Goal: Task Accomplishment & Management: Use online tool/utility

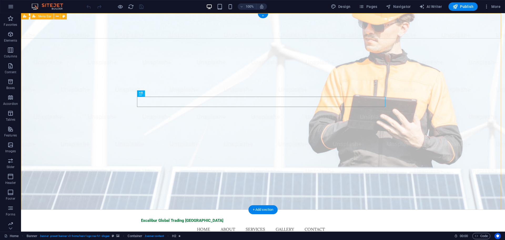
click at [399, 210] on div "Excalibur Global Trading [GEOGRAPHIC_DATA] Home About Services Gallery Contact …" at bounding box center [263, 225] width 484 height 30
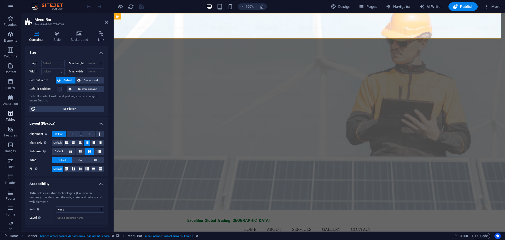
click at [11, 117] on span "Tables" at bounding box center [10, 116] width 21 height 13
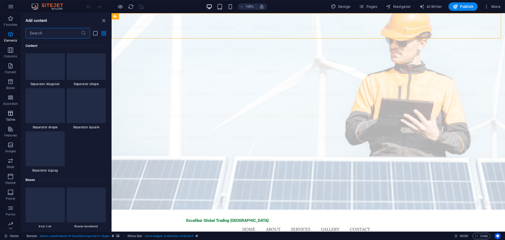
scroll to position [1823, 0]
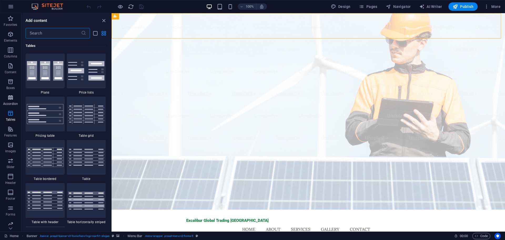
click at [13, 94] on button "Accordion" at bounding box center [10, 100] width 21 height 16
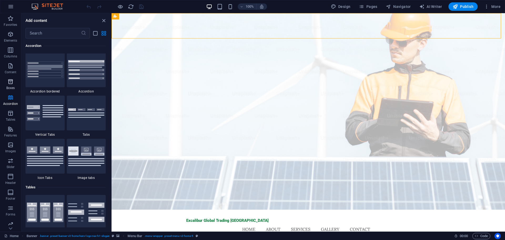
scroll to position [1681, 0]
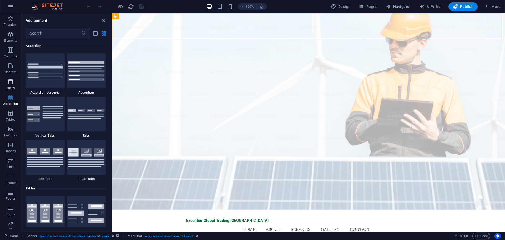
click at [8, 86] on p "Boxes" at bounding box center [10, 88] width 9 height 4
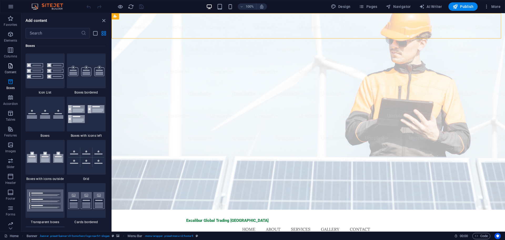
click at [8, 72] on p "Content" at bounding box center [11, 72] width 12 height 4
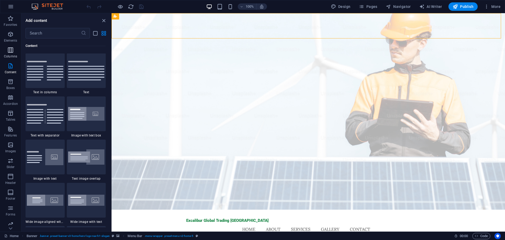
scroll to position [921, 0]
click at [11, 51] on icon "button" at bounding box center [10, 50] width 6 height 6
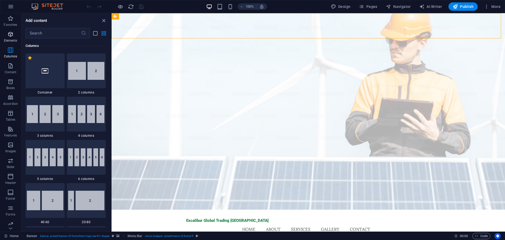
click at [11, 38] on span "Elements" at bounding box center [10, 37] width 21 height 13
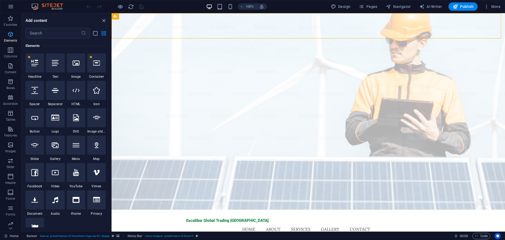
scroll to position [56, 0]
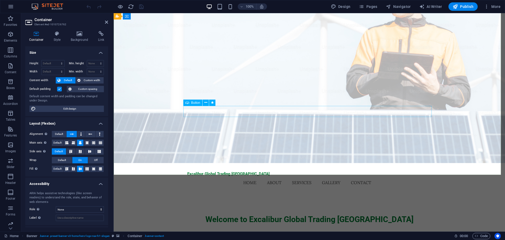
scroll to position [0, 0]
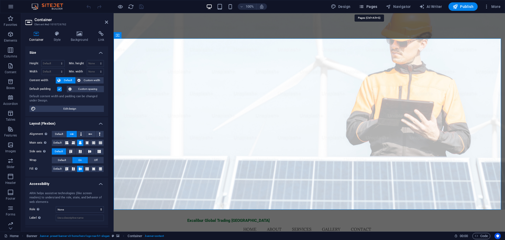
click at [377, 10] on button "Pages" at bounding box center [368, 6] width 23 height 8
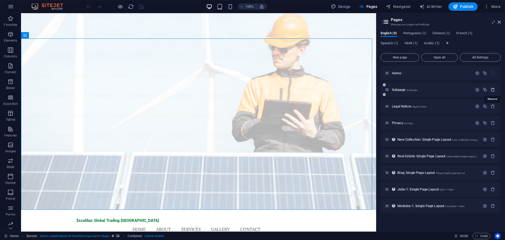
click at [493, 90] on icon "button" at bounding box center [493, 89] width 4 height 4
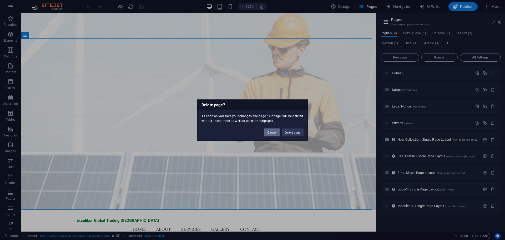
click at [276, 132] on button "Cancel" at bounding box center [271, 132] width 15 height 8
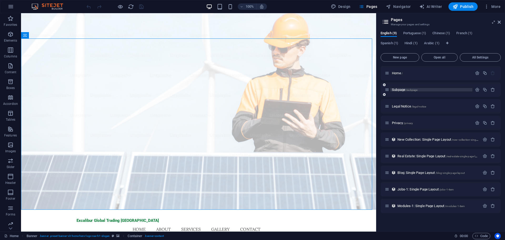
click at [402, 89] on span "Subpage /subpage" at bounding box center [405, 90] width 26 height 4
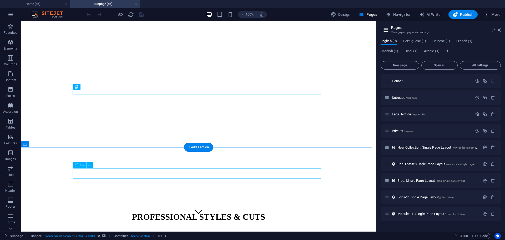
scroll to position [16, 0]
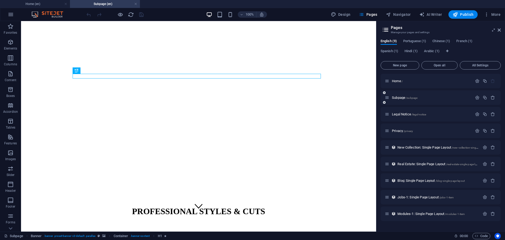
click at [488, 101] on div "Subpage /subpage" at bounding box center [441, 97] width 120 height 14
click at [493, 99] on icon "button" at bounding box center [493, 97] width 4 height 4
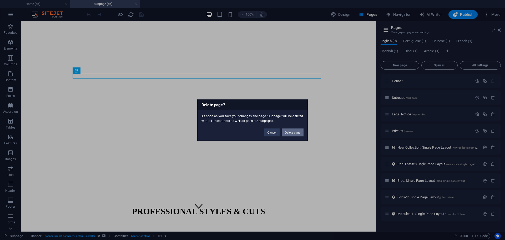
click at [285, 130] on button "Delete page" at bounding box center [293, 132] width 22 height 8
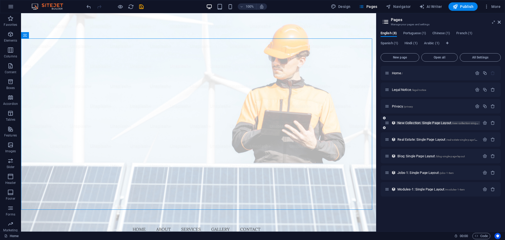
click at [438, 123] on span "New Collection: Single Page Layout /new-collection-single-page-layout" at bounding box center [445, 123] width 95 height 4
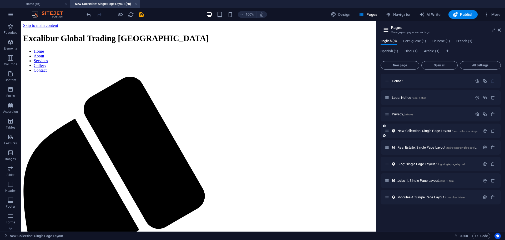
scroll to position [0, 0]
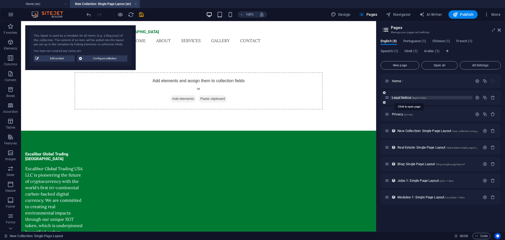
click at [406, 97] on span "Legal Notice /legal-notice" at bounding box center [409, 98] width 34 height 4
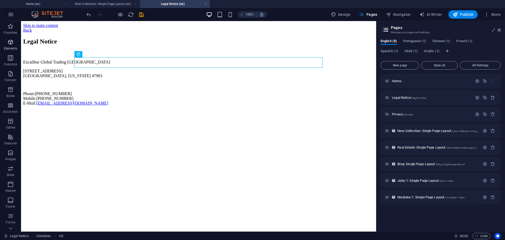
click at [6, 46] on span "Elements" at bounding box center [10, 45] width 21 height 13
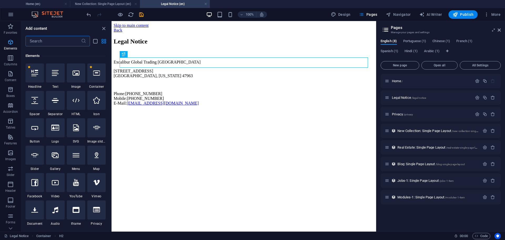
scroll to position [56, 0]
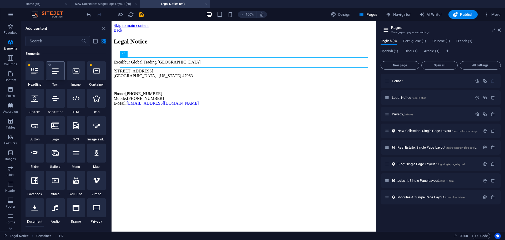
click at [58, 74] on div at bounding box center [55, 70] width 18 height 19
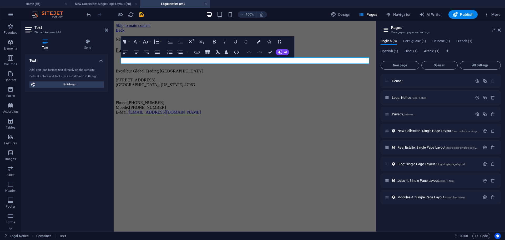
drag, startPoint x: 262, startPoint y: 166, endPoint x: 258, endPoint y: 150, distance: 17.4
click at [262, 119] on html "Skip to main content Back New text element Legal Notice Excalibur Global Tradin…" at bounding box center [245, 70] width 263 height 98
click at [250, 114] on div "New text element Legal Notice Excalibur Global Trading [GEOGRAPHIC_DATA] [STREE…" at bounding box center [245, 76] width 258 height 78
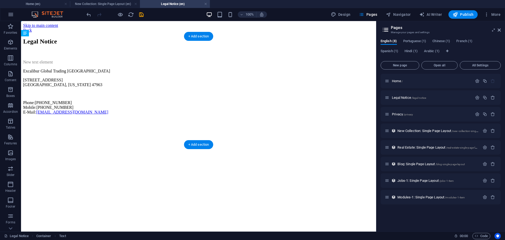
drag, startPoint x: 127, startPoint y: 58, endPoint x: 128, endPoint y: 76, distance: 17.9
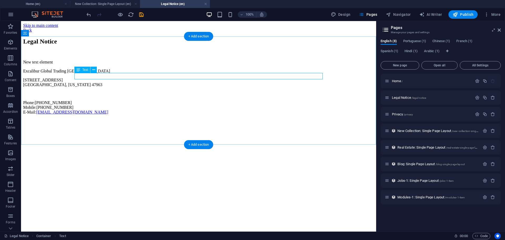
click at [205, 64] on div "New text element" at bounding box center [198, 62] width 351 height 5
click at [203, 64] on div "New text element" at bounding box center [198, 62] width 351 height 5
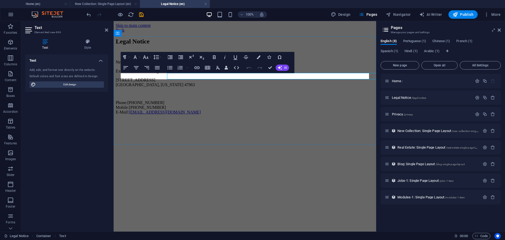
click at [203, 64] on p "New text element" at bounding box center [245, 62] width 258 height 5
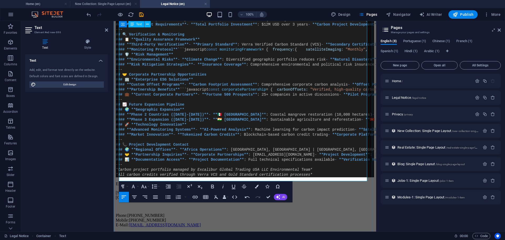
scroll to position [252, 0]
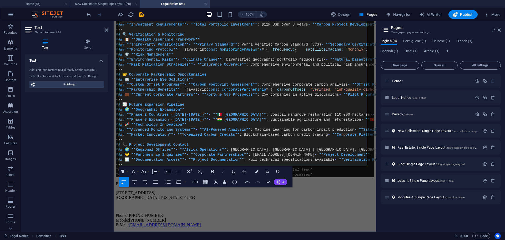
click at [281, 183] on button "AI" at bounding box center [280, 182] width 13 height 6
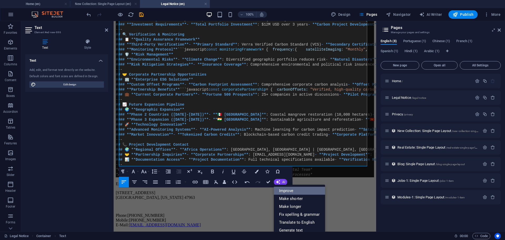
click at [282, 190] on link "Improve" at bounding box center [299, 191] width 51 height 8
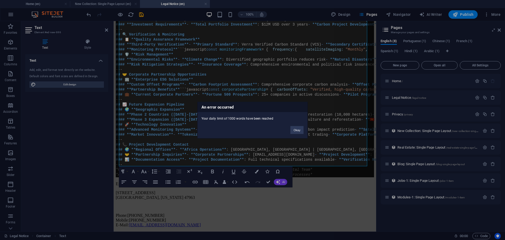
click at [298, 134] on div "Okay" at bounding box center [297, 127] width 21 height 13
click at [298, 133] on button "Okay" at bounding box center [297, 130] width 13 height 8
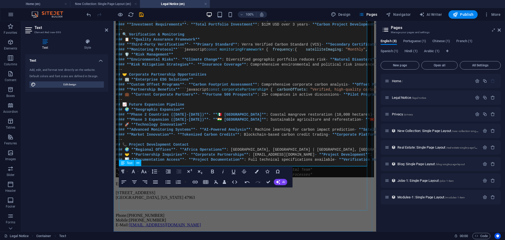
click at [308, 194] on div "Excalibur Global Trading [GEOGRAPHIC_DATA] [STREET_ADDRESS][US_STATE] Phone: [P…" at bounding box center [245, 204] width 258 height 46
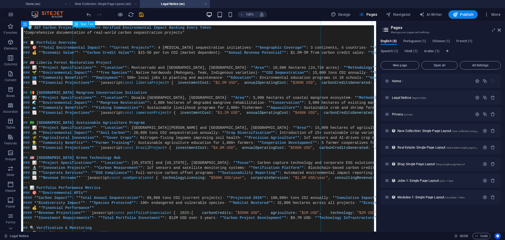
scroll to position [15, 0]
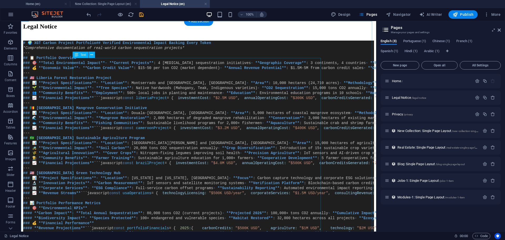
click at [318, 159] on div "# 🌍 XGT Carbon Project Portfolio ## Verified Environmental Impact Backing Every…" at bounding box center [198, 213] width 351 height 345
click at [321, 159] on div "# 🌍 XGT Carbon Project Portfolio ## Verified Environmental Impact Backing Every…" at bounding box center [198, 213] width 351 height 345
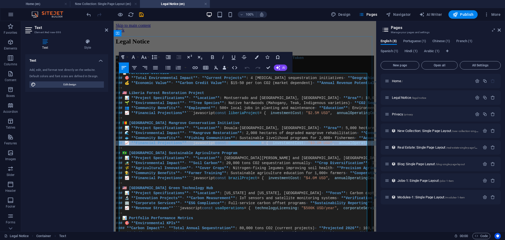
click at [333, 145] on span "," at bounding box center [334, 143] width 2 height 4
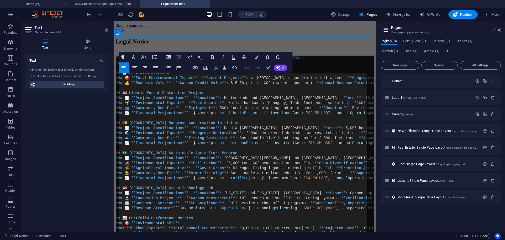
click at [288, 105] on span ": Native hardwoods (Mahogany, Teak, Indigenous varieties)" at bounding box center [287, 103] width 126 height 4
click at [88, 14] on icon "undo" at bounding box center [89, 15] width 6 height 6
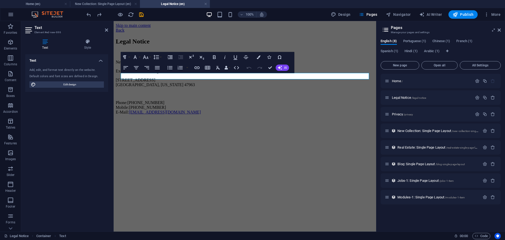
click at [304, 119] on html "Skip to main content Back Legal Notice New text element Excalibur Global Tradin…" at bounding box center [245, 70] width 263 height 98
click at [227, 80] on div "Excalibur Global Trading [GEOGRAPHIC_DATA] [STREET_ADDRESS][US_STATE] Phone: [P…" at bounding box center [245, 92] width 258 height 46
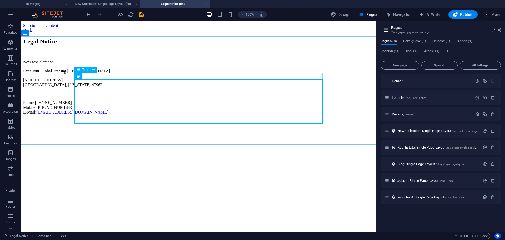
click at [228, 64] on div "New text element" at bounding box center [198, 62] width 351 height 5
click at [95, 68] on icon at bounding box center [93, 70] width 3 height 6
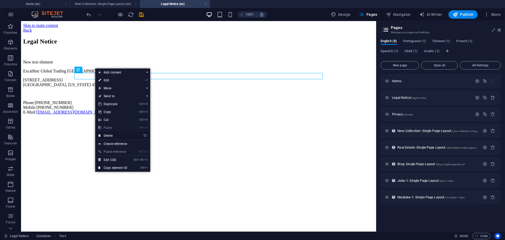
click at [118, 132] on link "⌦ Delete" at bounding box center [112, 136] width 35 height 8
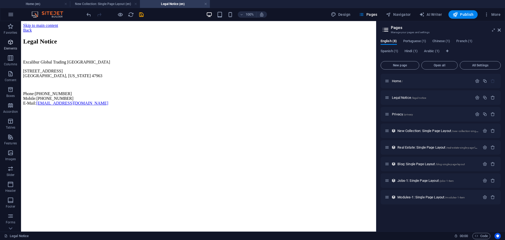
click at [9, 40] on icon "button" at bounding box center [10, 42] width 6 height 6
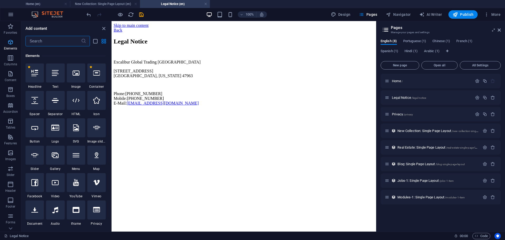
scroll to position [56, 0]
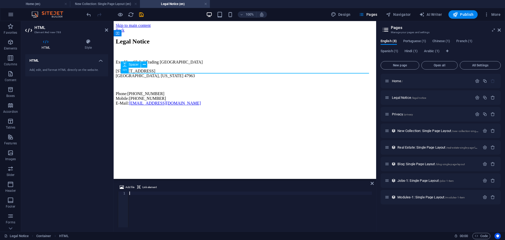
click at [148, 56] on div at bounding box center [245, 52] width 258 height 5
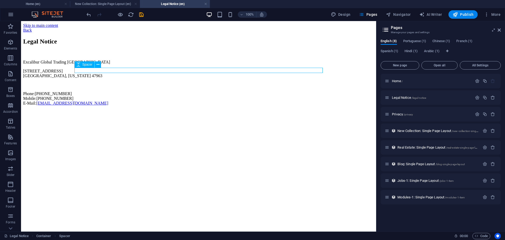
click at [148, 56] on div at bounding box center [198, 52] width 351 height 5
select select "px"
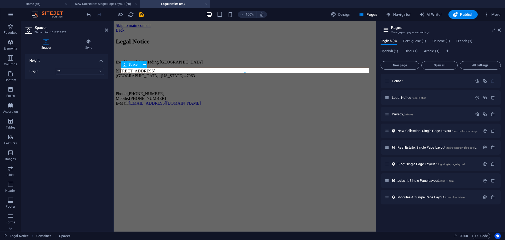
click at [148, 56] on div at bounding box center [245, 52] width 258 height 5
click at [195, 56] on div at bounding box center [245, 52] width 258 height 5
click at [198, 56] on div at bounding box center [245, 52] width 258 height 5
click at [195, 56] on div at bounding box center [245, 52] width 258 height 5
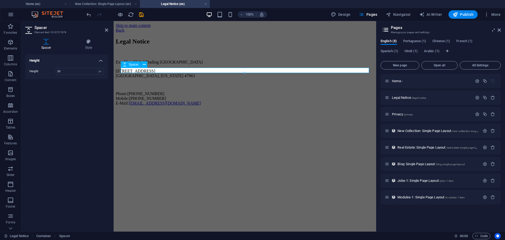
click at [195, 56] on div at bounding box center [245, 52] width 258 height 5
click at [107, 25] on header "Spacer Element #ed-1010727878" at bounding box center [66, 28] width 83 height 14
click at [105, 29] on icon at bounding box center [106, 30] width 3 height 4
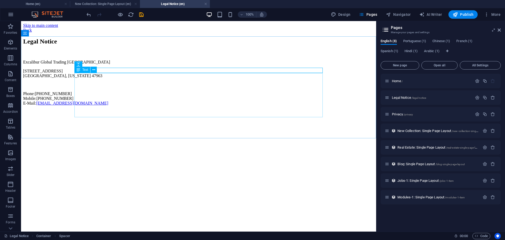
click at [99, 69] on div "Text" at bounding box center [87, 70] width 26 height 7
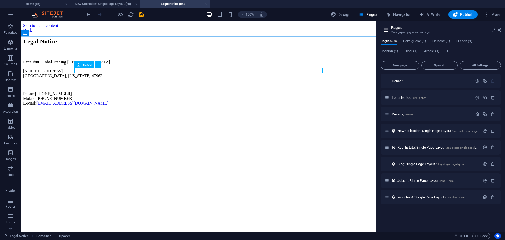
click at [102, 64] on div "Spacer" at bounding box center [89, 64] width 30 height 7
click at [98, 64] on icon at bounding box center [98, 65] width 3 height 6
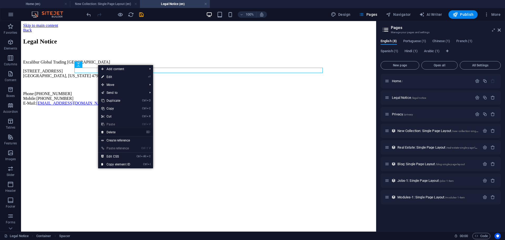
click at [122, 131] on link "⌦ Delete" at bounding box center [115, 132] width 35 height 8
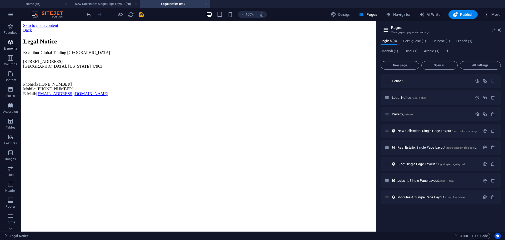
click at [7, 45] on span "Elements" at bounding box center [10, 45] width 21 height 13
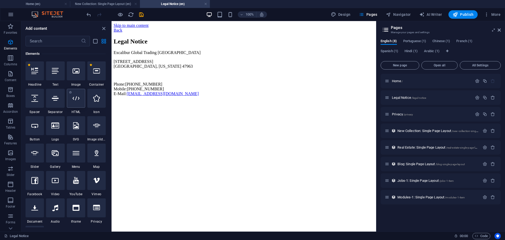
click at [69, 105] on div at bounding box center [76, 98] width 18 height 19
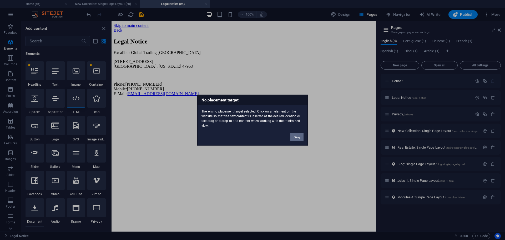
click at [295, 137] on button "Okay" at bounding box center [297, 137] width 13 height 8
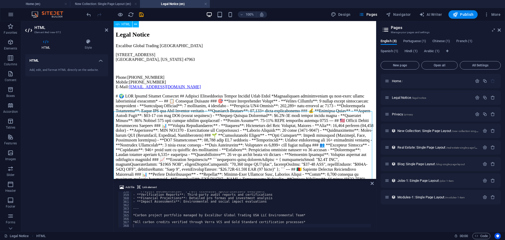
scroll to position [0, 0]
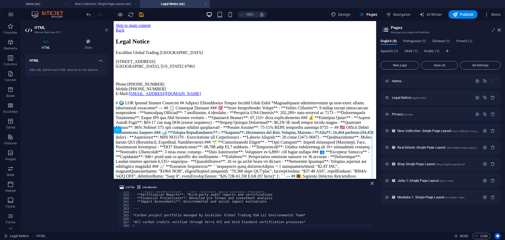
click at [105, 29] on icon at bounding box center [106, 30] width 3 height 4
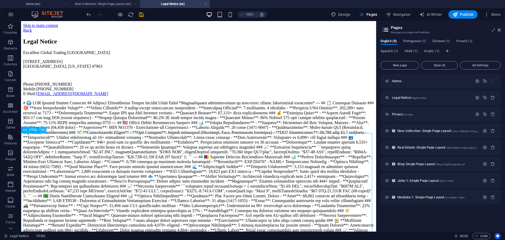
click at [42, 130] on icon at bounding box center [43, 130] width 3 height 6
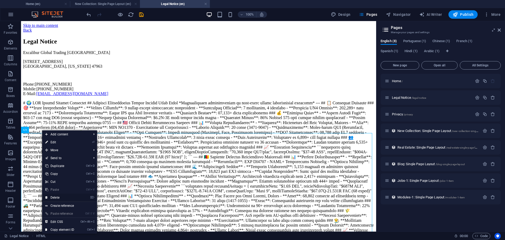
click at [72, 196] on link "⌦ Delete" at bounding box center [59, 197] width 35 height 8
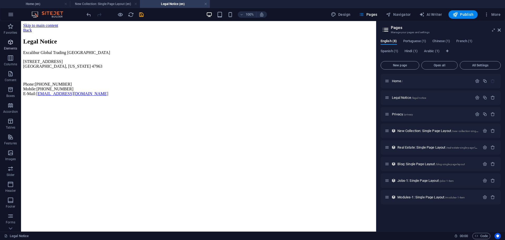
click at [9, 49] on p "Elements" at bounding box center [10, 48] width 13 height 4
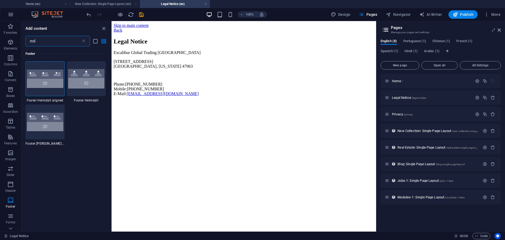
type input "m"
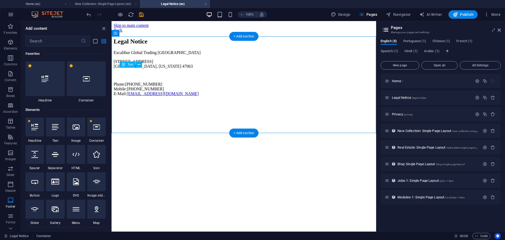
drag, startPoint x: 181, startPoint y: 72, endPoint x: 182, endPoint y: 75, distance: 3.3
click at [182, 90] on div "Excalibur Global Trading [GEOGRAPHIC_DATA] [STREET_ADDRESS][US_STATE] Phone: [P…" at bounding box center [244, 73] width 261 height 46
click at [141, 66] on button at bounding box center [139, 64] width 6 height 6
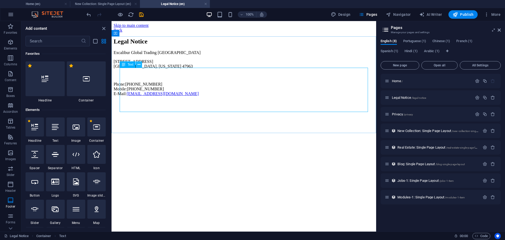
click at [137, 65] on button at bounding box center [139, 64] width 6 height 6
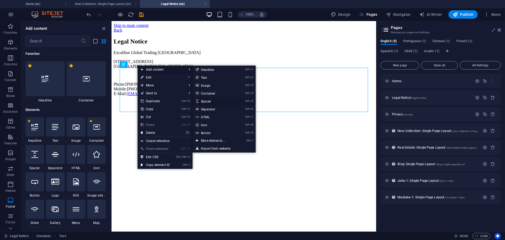
click at [209, 101] on link "Ctrl 5 Spacer" at bounding box center [214, 101] width 43 height 8
select select "px"
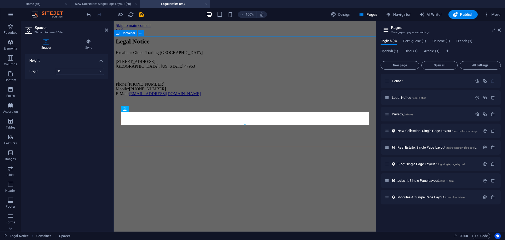
click at [188, 113] on div "Legal Notice Excalibur Global Trading [GEOGRAPHIC_DATA] [STREET_ADDRESS][US_STA…" at bounding box center [245, 76] width 258 height 76
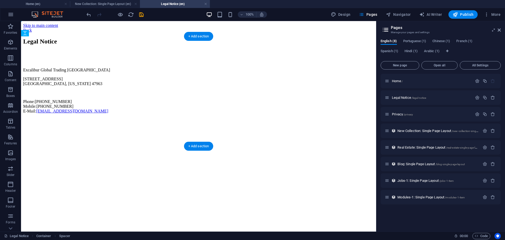
drag, startPoint x: 189, startPoint y: 119, endPoint x: 184, endPoint y: 78, distance: 41.9
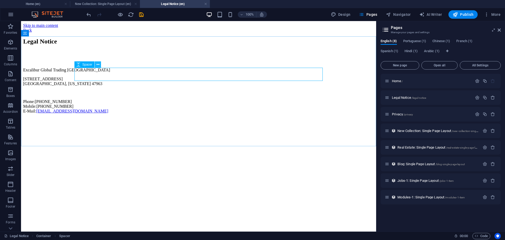
click at [98, 66] on icon at bounding box center [98, 65] width 3 height 6
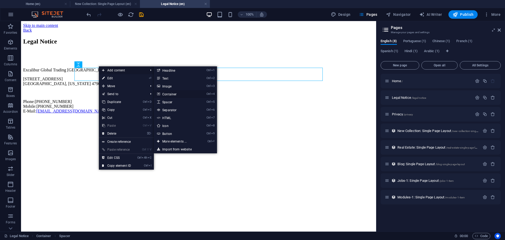
click at [162, 92] on link "Ctrl 4 Container" at bounding box center [175, 94] width 43 height 8
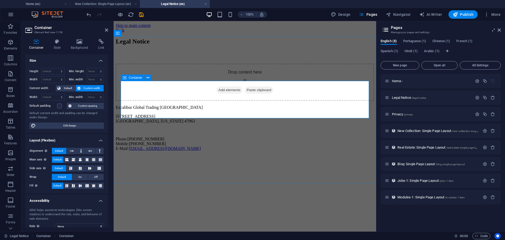
click at [264, 94] on span "Paste clipboard" at bounding box center [259, 89] width 29 height 7
click at [255, 94] on span "Paste clipboard" at bounding box center [259, 89] width 29 height 7
click at [209, 98] on div "Drop content here or Add elements Paste clipboard" at bounding box center [245, 81] width 258 height 37
